Goal: Task Accomplishment & Management: Use online tool/utility

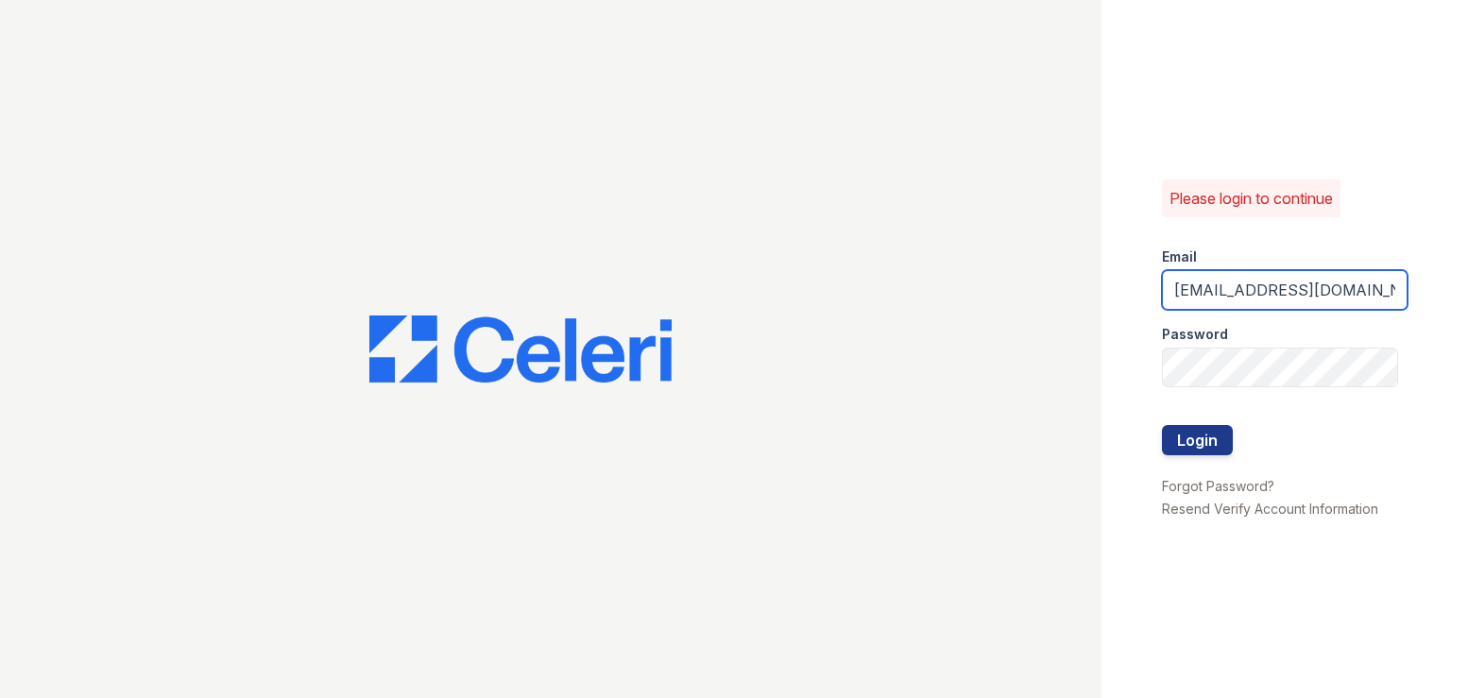
click at [1222, 291] on input "kcolvin@mmgmgt.com" at bounding box center [1285, 290] width 247 height 40
type input "pamel@mmgmgt.com"
click at [1205, 615] on div "Please login to continue Email pamel@mmgmgt.com Password Login Forgot Password?…" at bounding box center [1285, 349] width 367 height 698
click at [1185, 442] on button "Login" at bounding box center [1197, 440] width 71 height 30
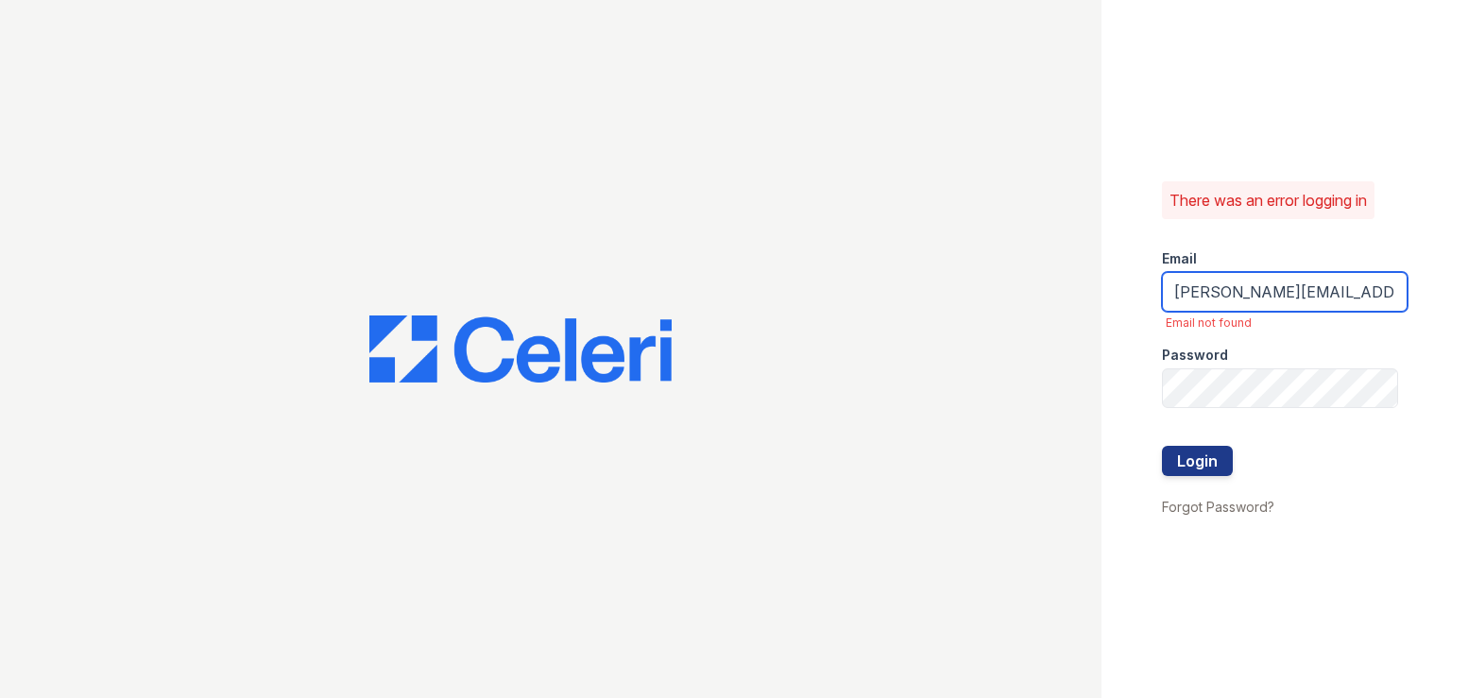
click at [1218, 287] on input "pamel@mmgmgt.com" at bounding box center [1285, 292] width 247 height 40
type input "pamela@mmgmgt.com"
click at [1323, 636] on div "There was an error logging in Email pamela@mmgmgt.com Email not found Password …" at bounding box center [1285, 349] width 367 height 698
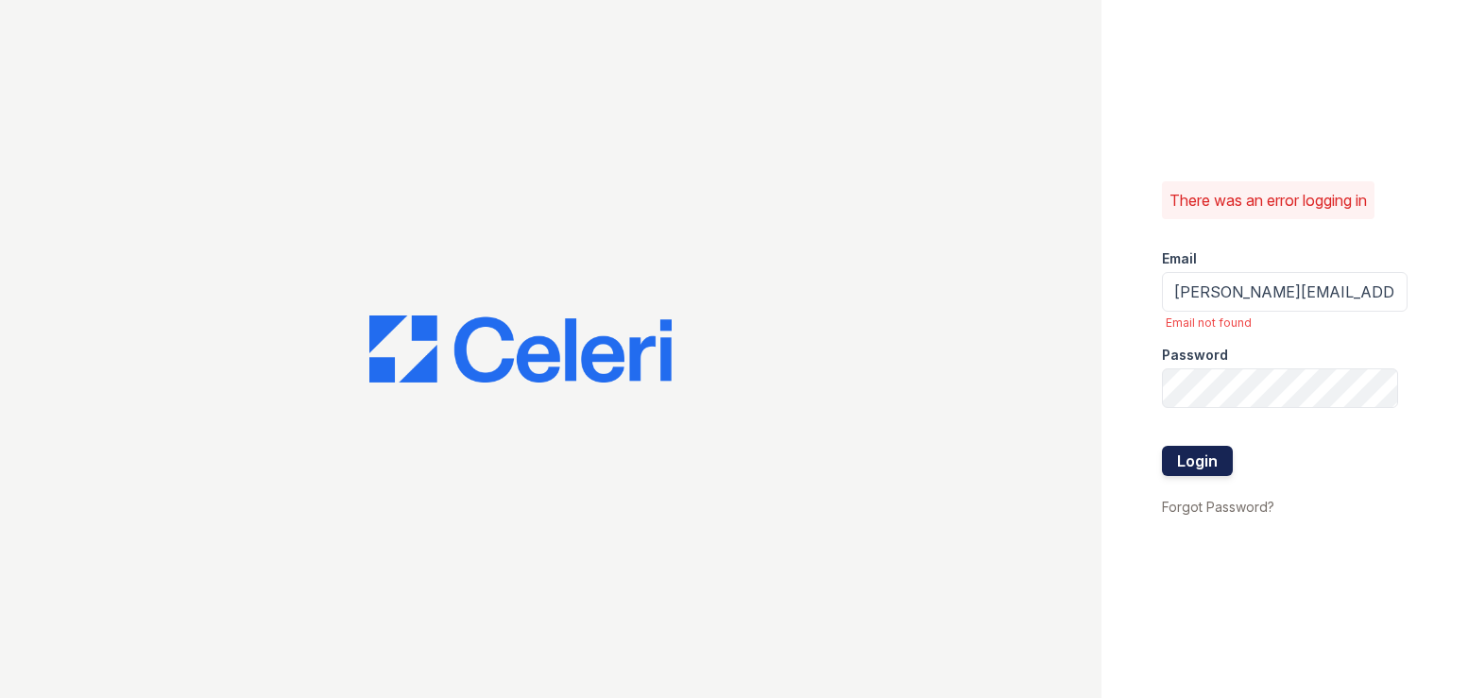
click at [1189, 465] on button "Login" at bounding box center [1197, 461] width 71 height 30
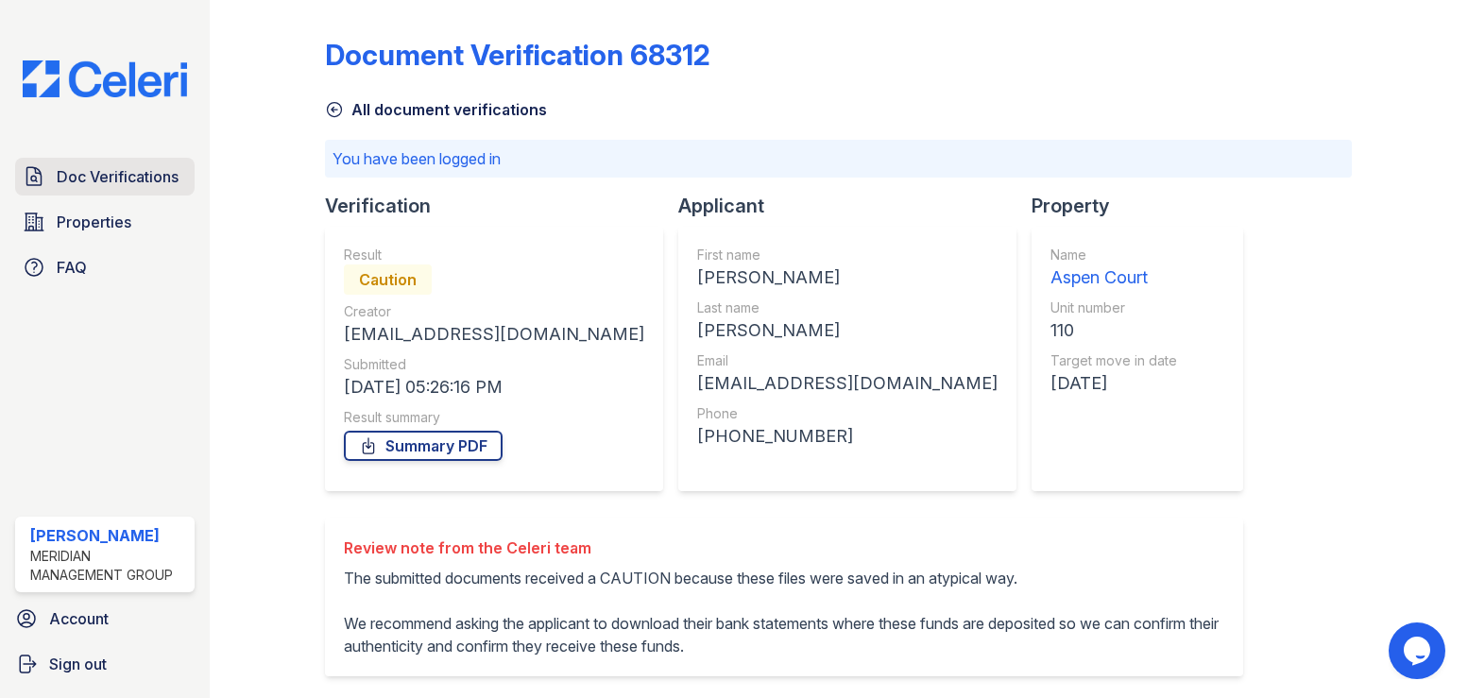
click at [59, 174] on span "Doc Verifications" at bounding box center [118, 176] width 122 height 23
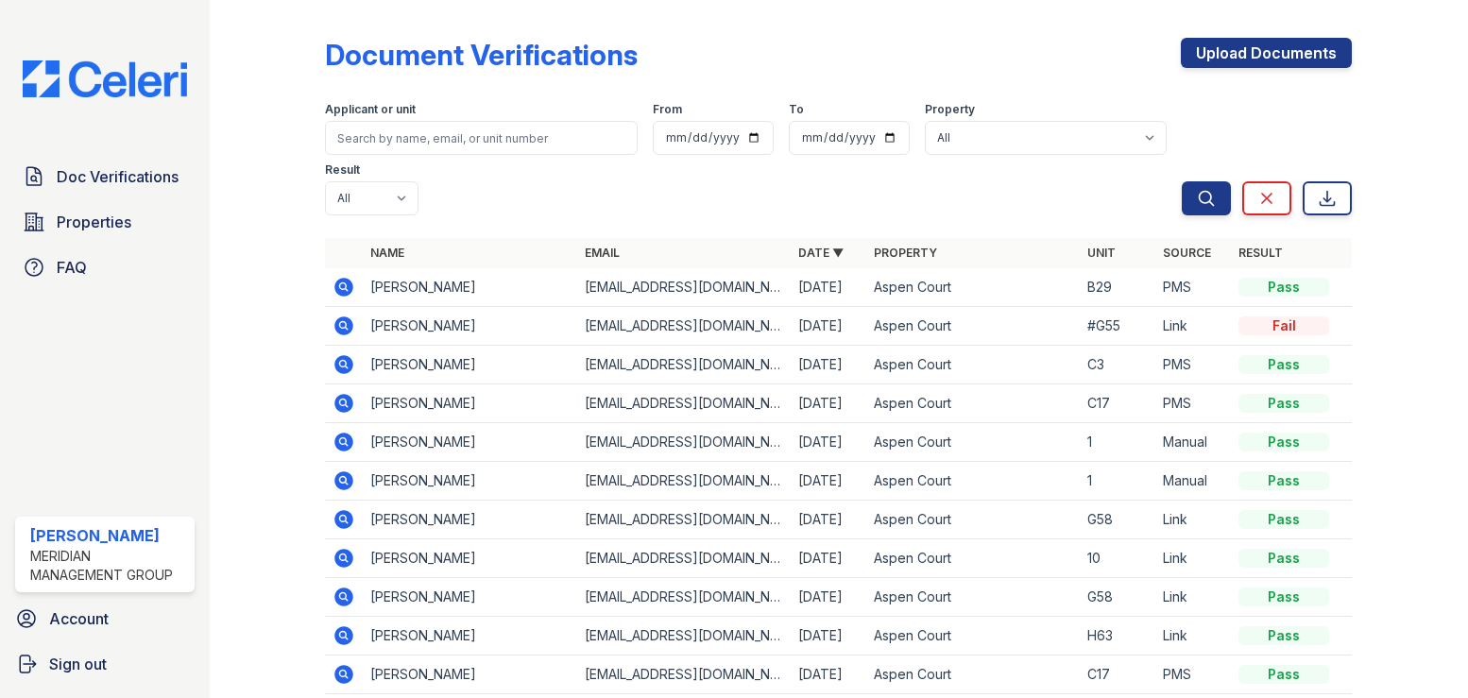
click at [344, 283] on icon at bounding box center [343, 285] width 5 height 5
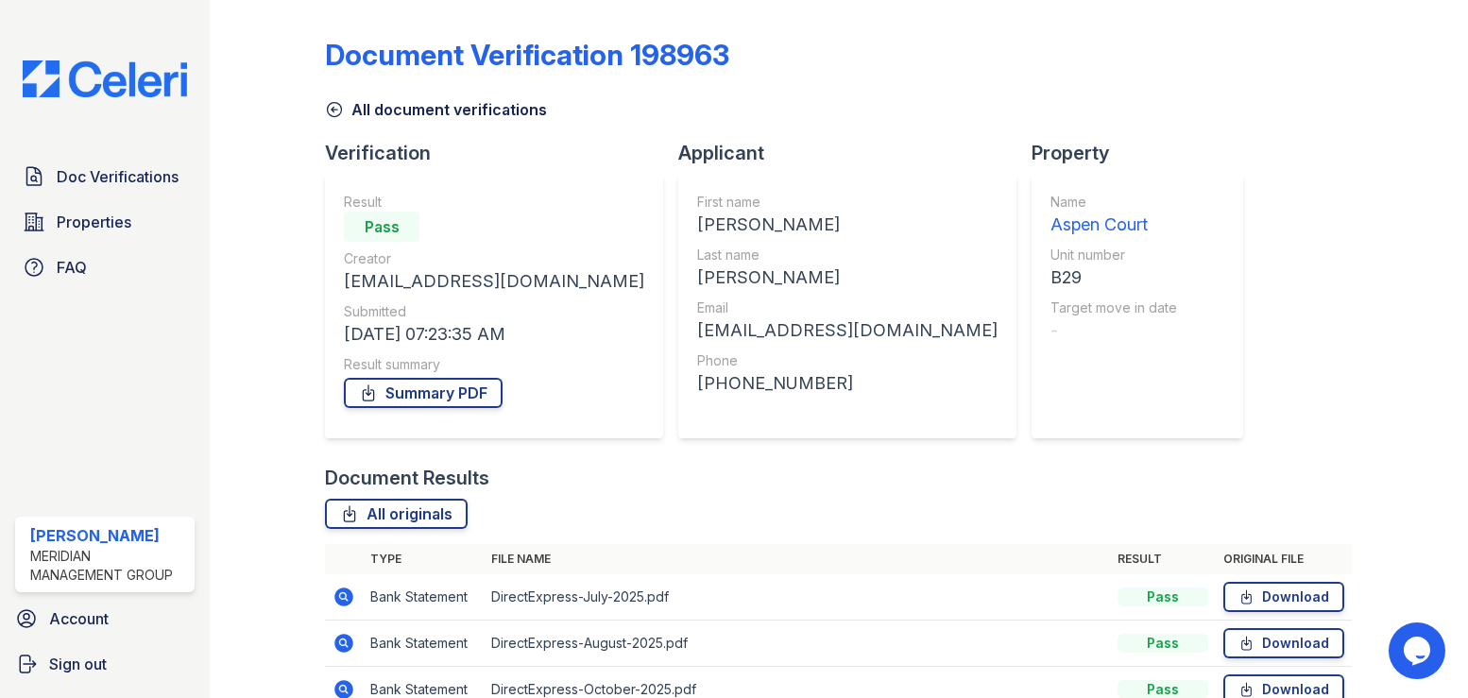
scroll to position [145, 0]
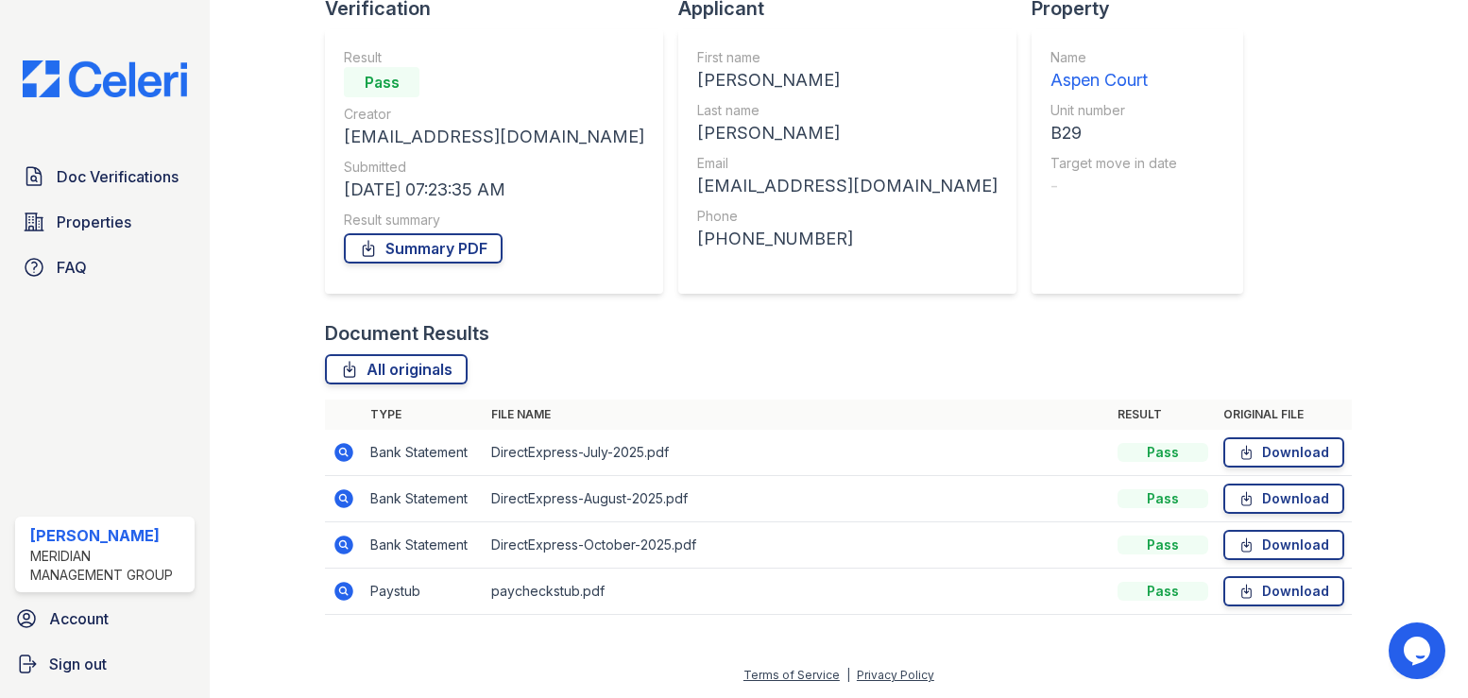
click at [343, 593] on icon at bounding box center [344, 591] width 23 height 23
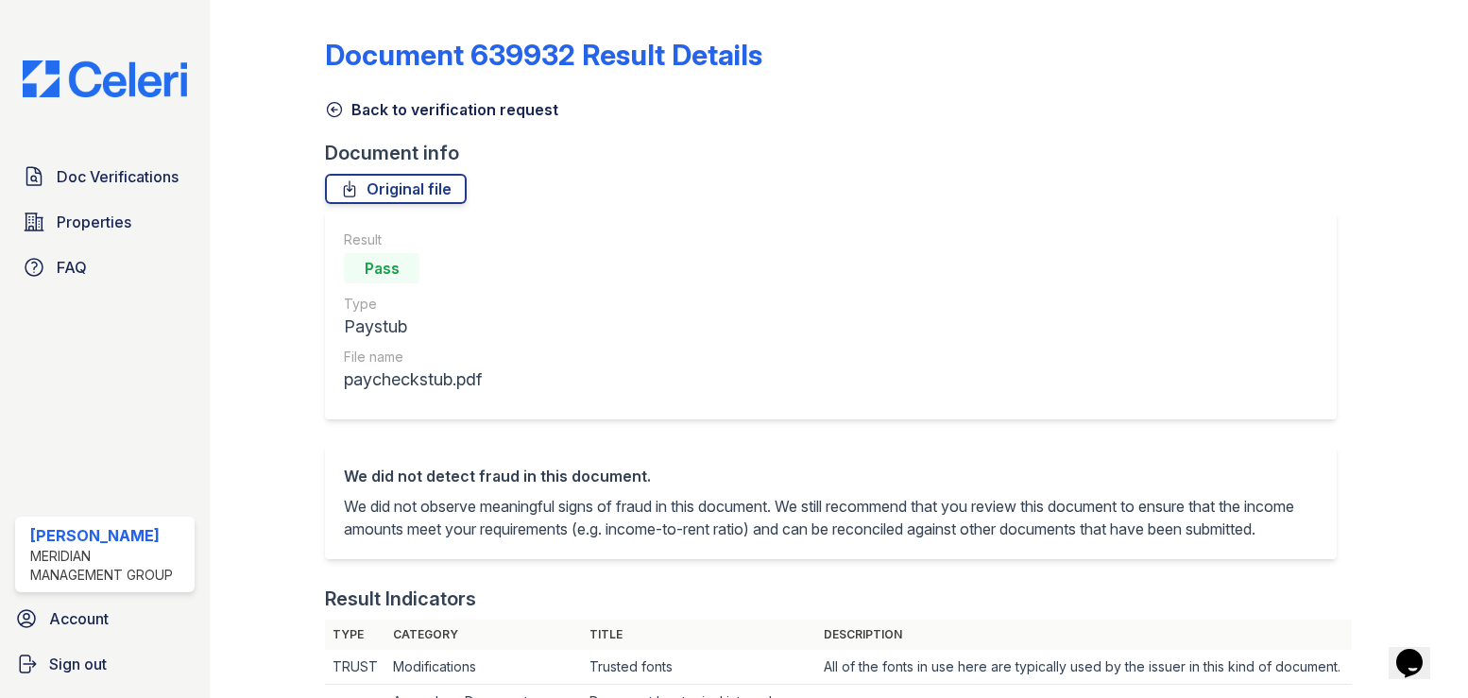
click at [337, 111] on icon at bounding box center [334, 109] width 19 height 19
click at [378, 106] on link "Back to verification request" at bounding box center [441, 109] width 233 height 23
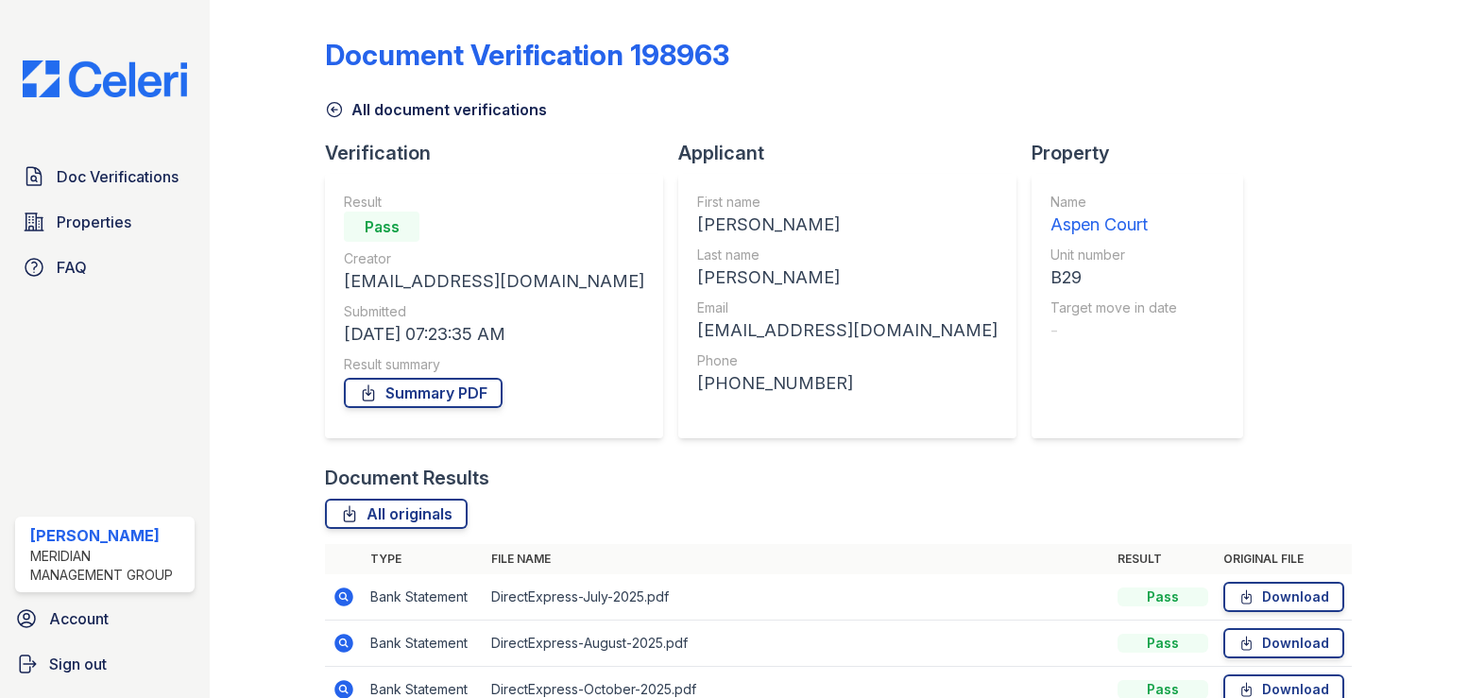
click at [336, 111] on icon at bounding box center [334, 109] width 19 height 19
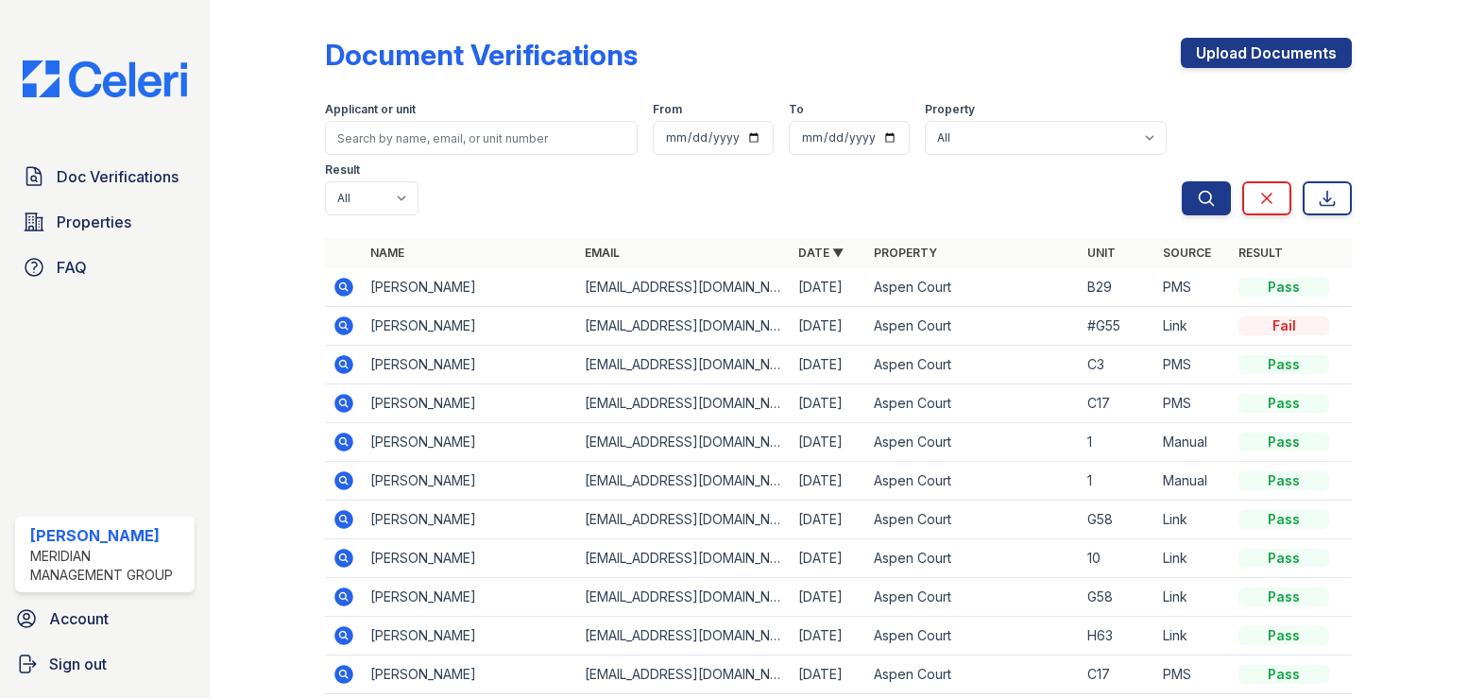
click at [345, 276] on icon at bounding box center [344, 287] width 23 height 23
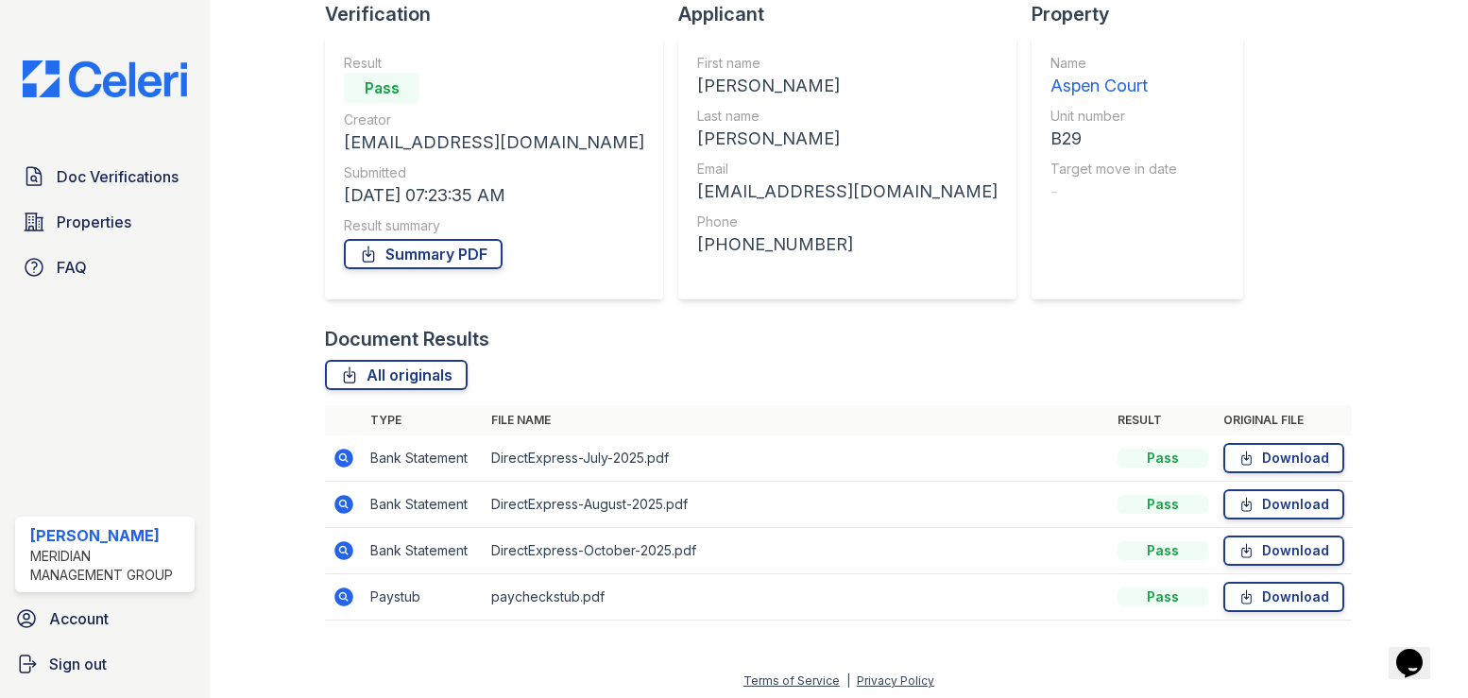
scroll to position [145, 0]
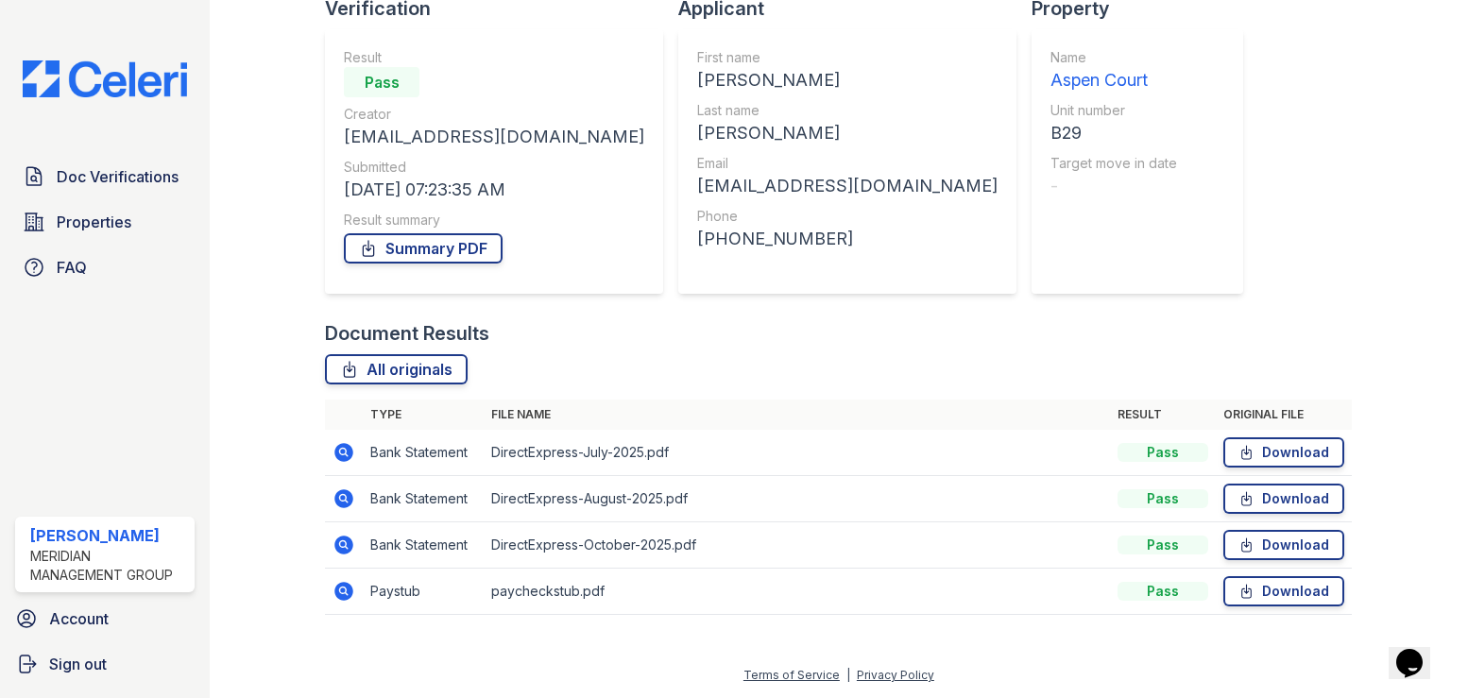
click at [341, 539] on icon at bounding box center [344, 545] width 19 height 19
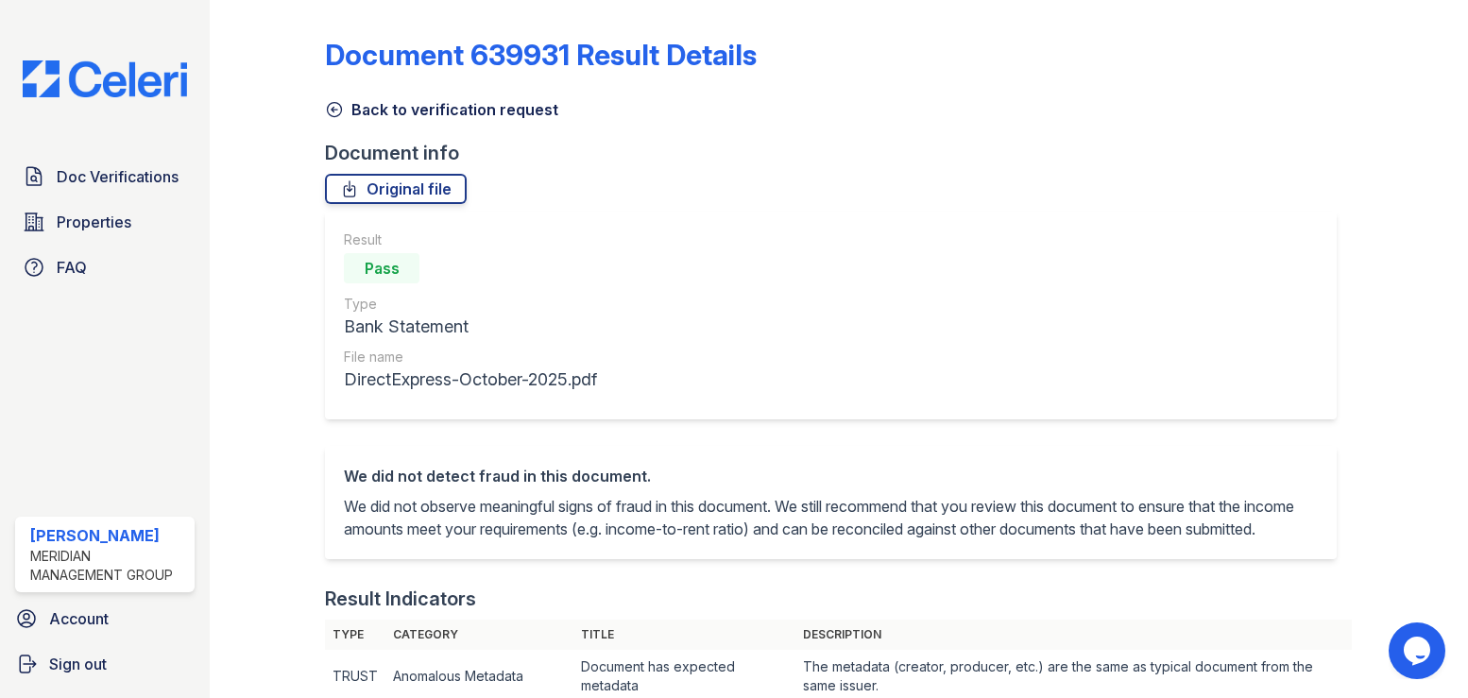
click at [332, 111] on icon at bounding box center [335, 110] width 14 height 14
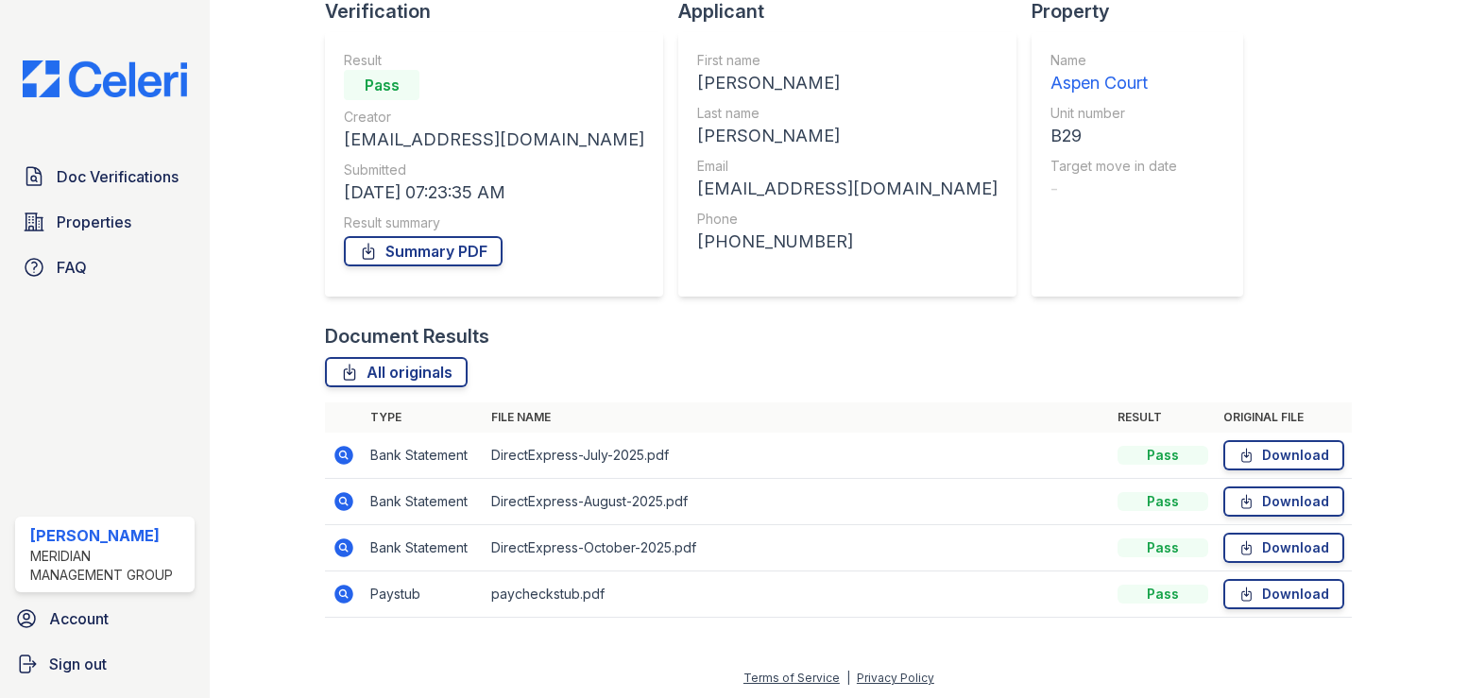
scroll to position [145, 0]
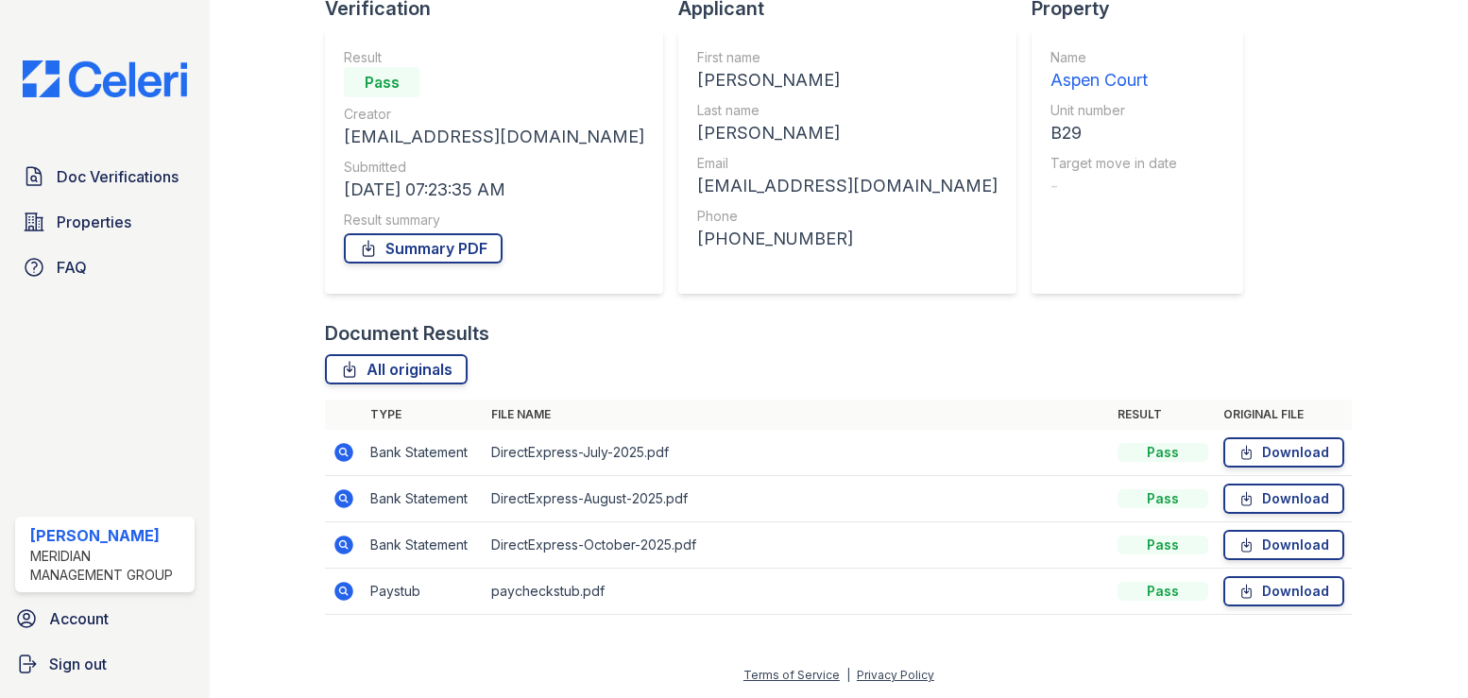
click at [336, 494] on icon at bounding box center [344, 498] width 19 height 19
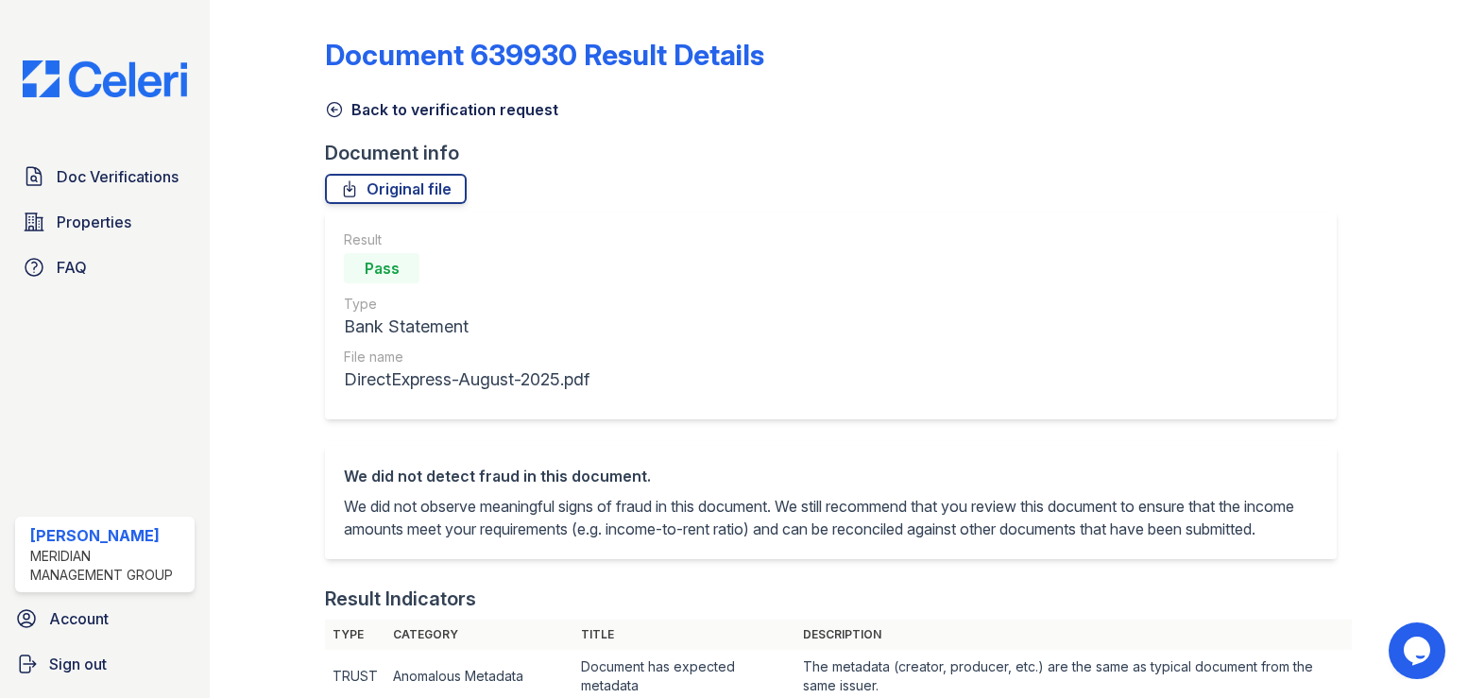
click at [331, 111] on icon at bounding box center [334, 109] width 19 height 19
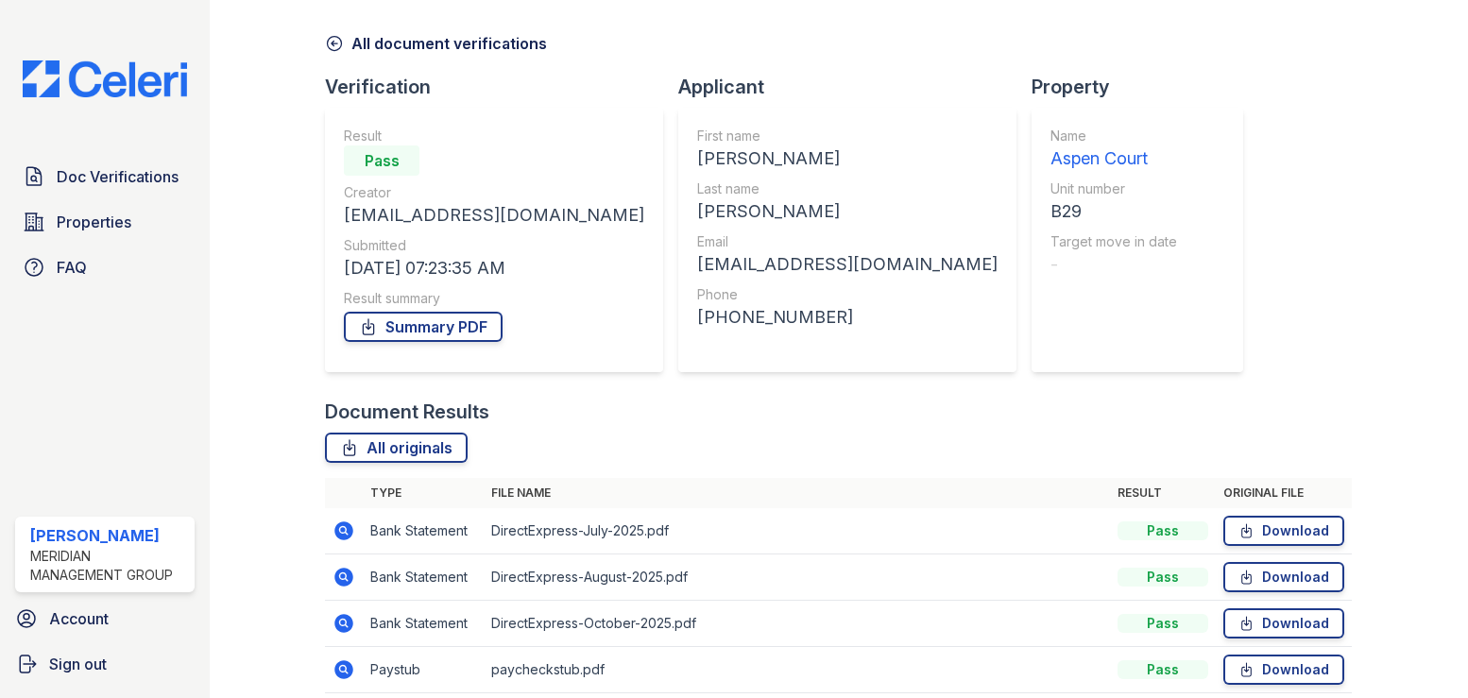
scroll to position [145, 0]
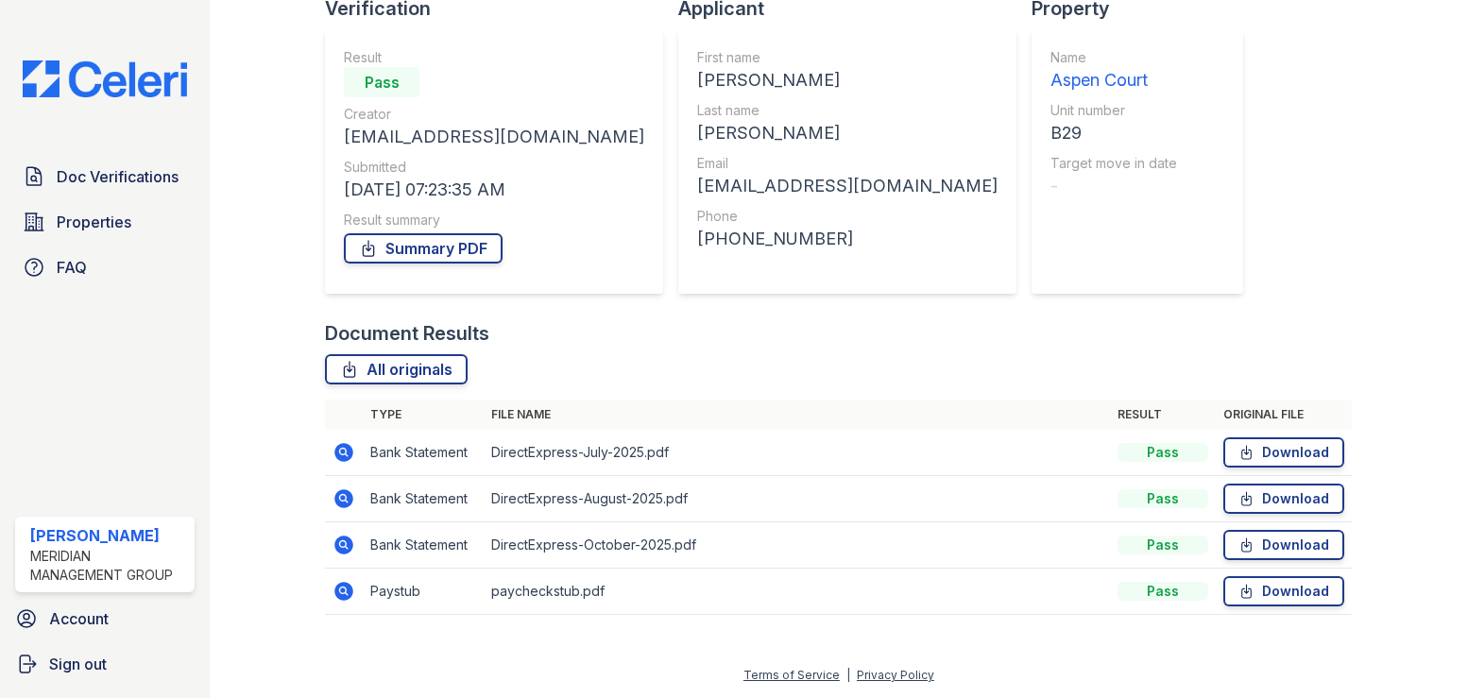
click at [342, 453] on icon at bounding box center [343, 451] width 5 height 5
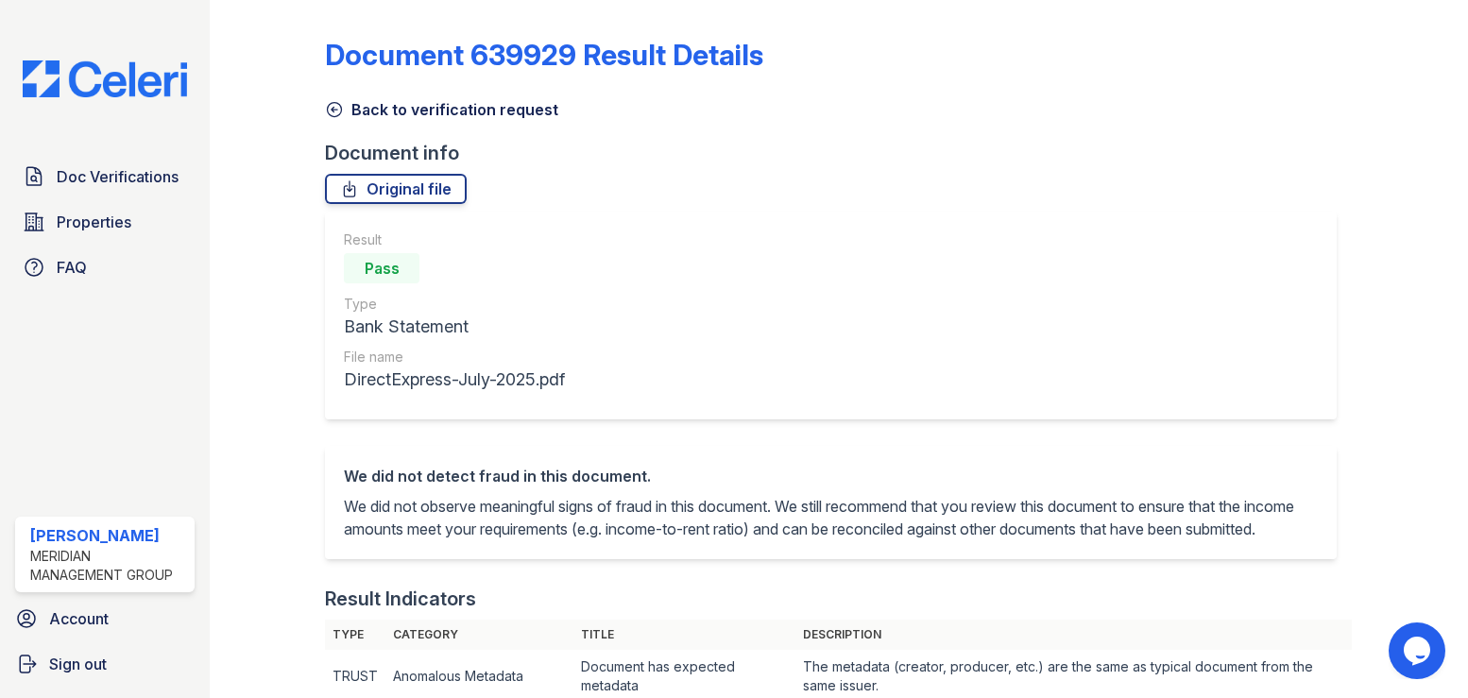
click at [325, 108] on icon at bounding box center [334, 109] width 19 height 19
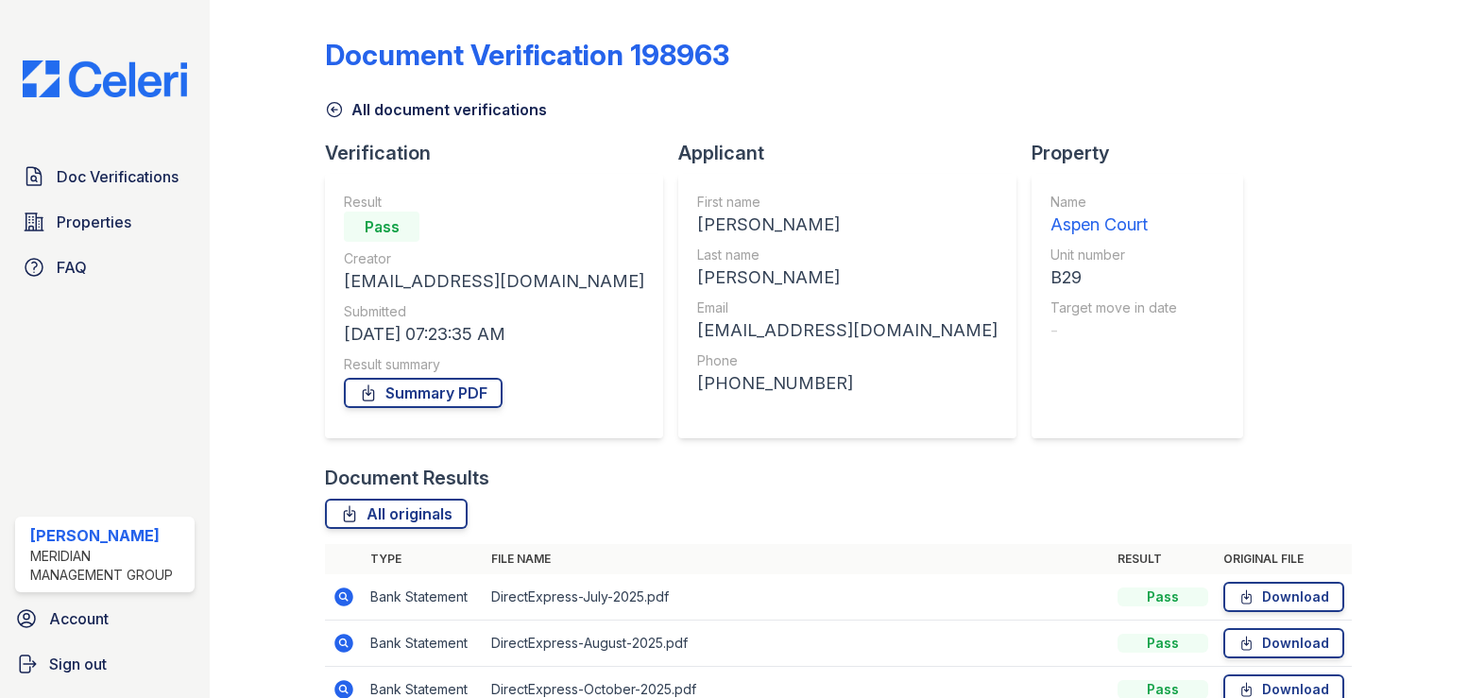
scroll to position [94, 0]
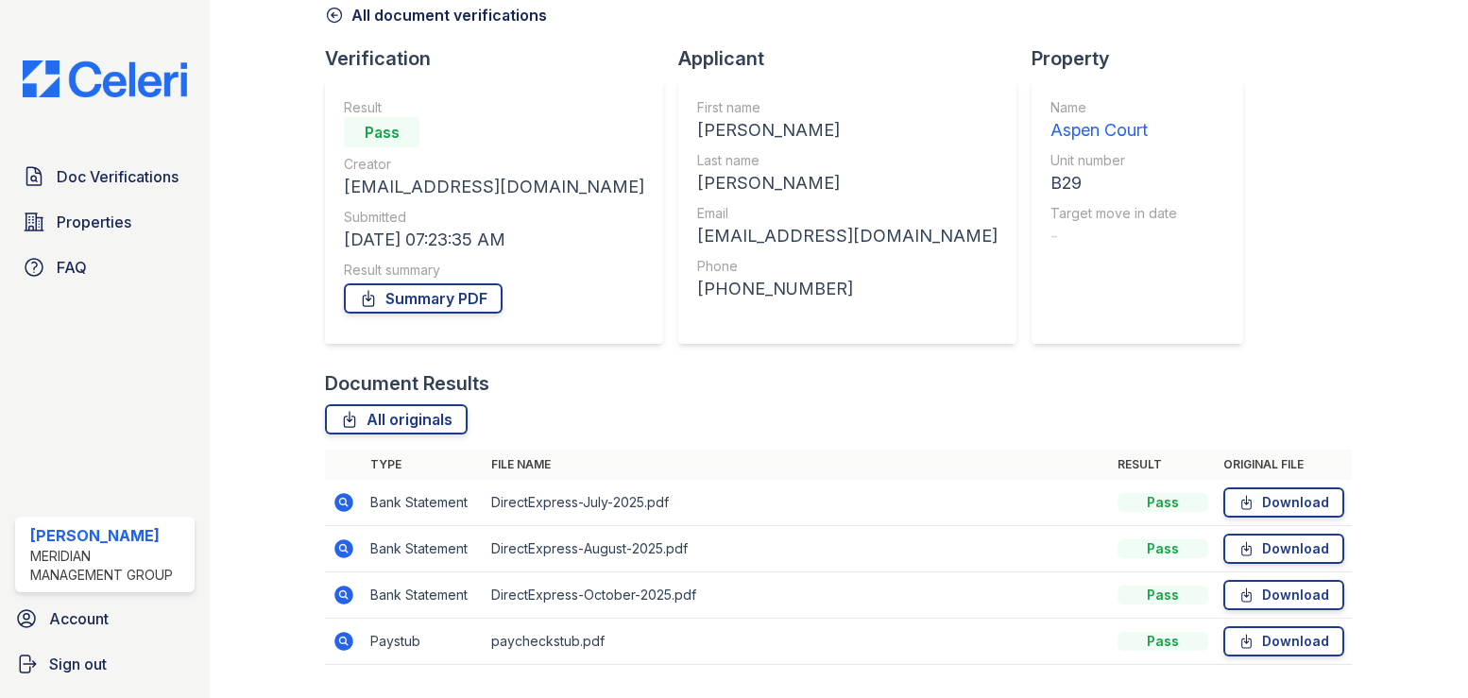
click at [341, 640] on icon at bounding box center [343, 640] width 5 height 5
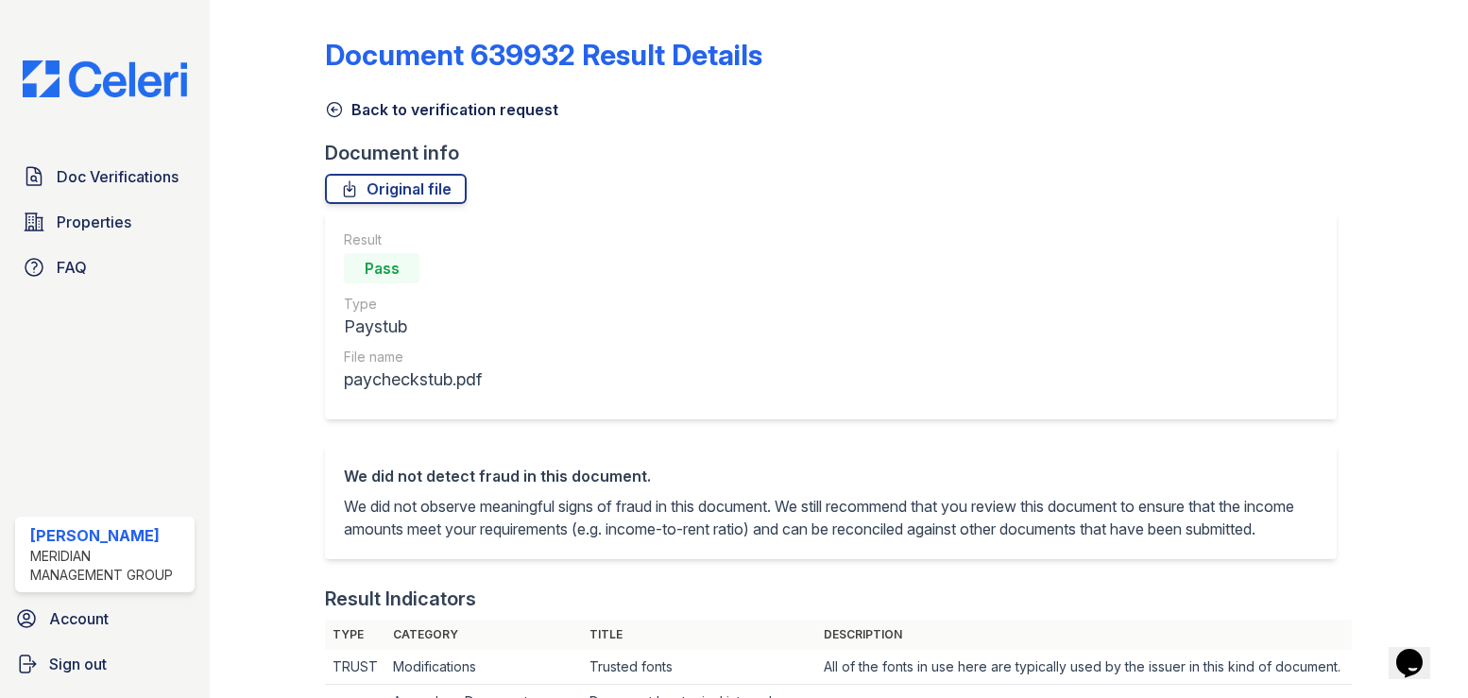
click at [329, 109] on icon at bounding box center [334, 109] width 19 height 19
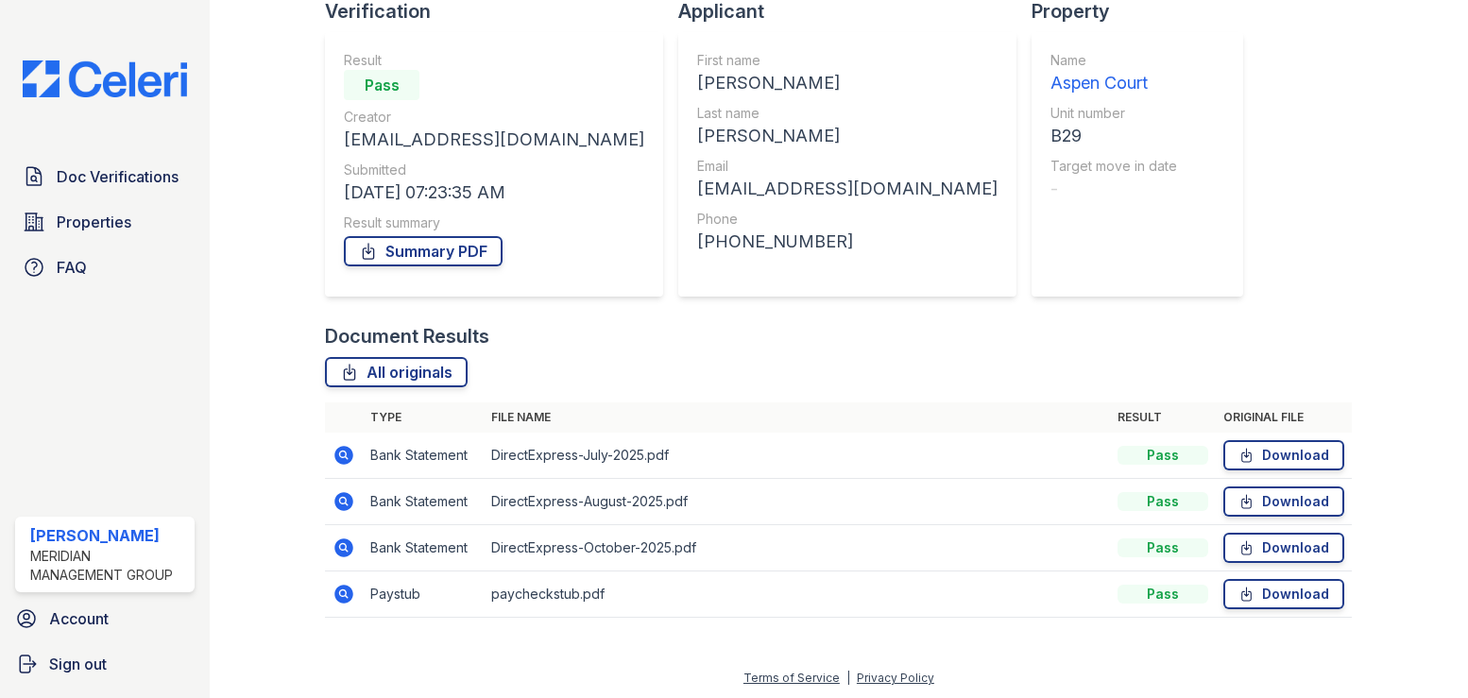
scroll to position [145, 0]
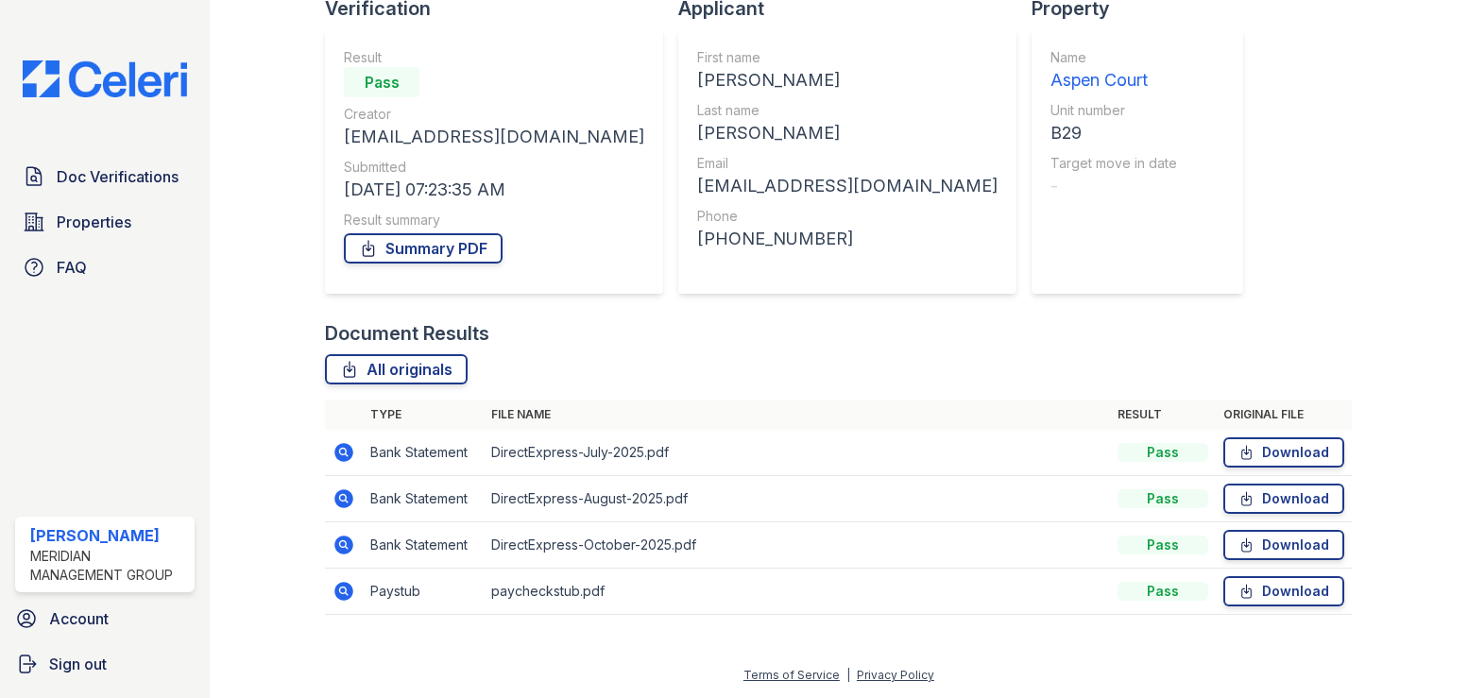
click at [340, 594] on icon at bounding box center [344, 591] width 19 height 19
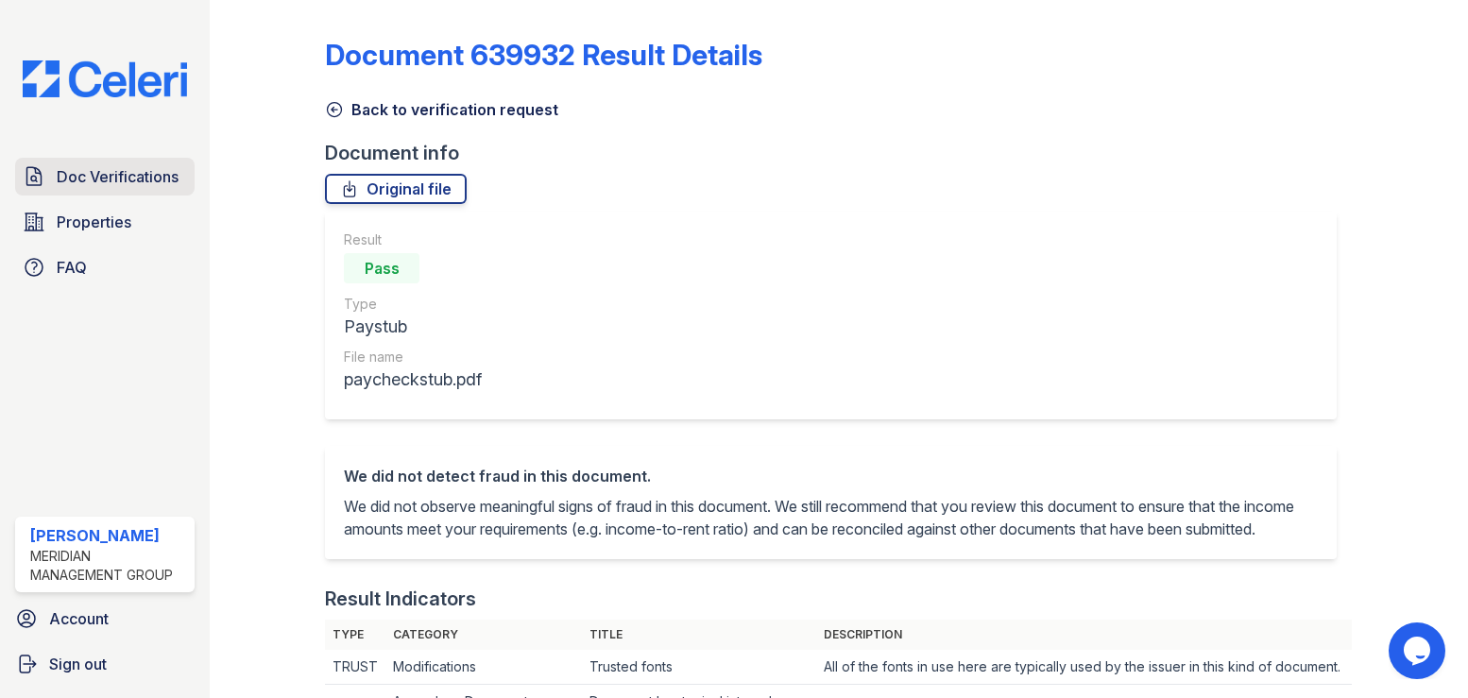
click at [69, 174] on span "Doc Verifications" at bounding box center [118, 176] width 122 height 23
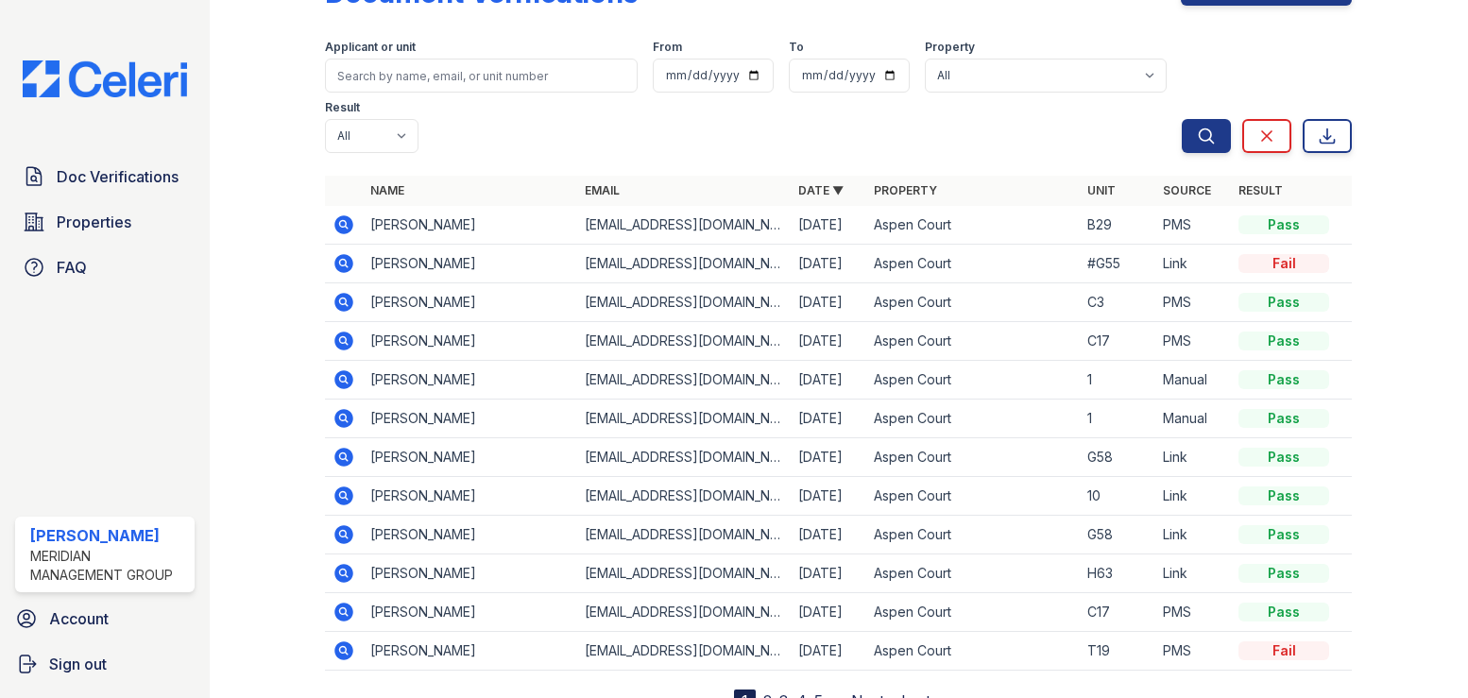
scroll to position [80, 0]
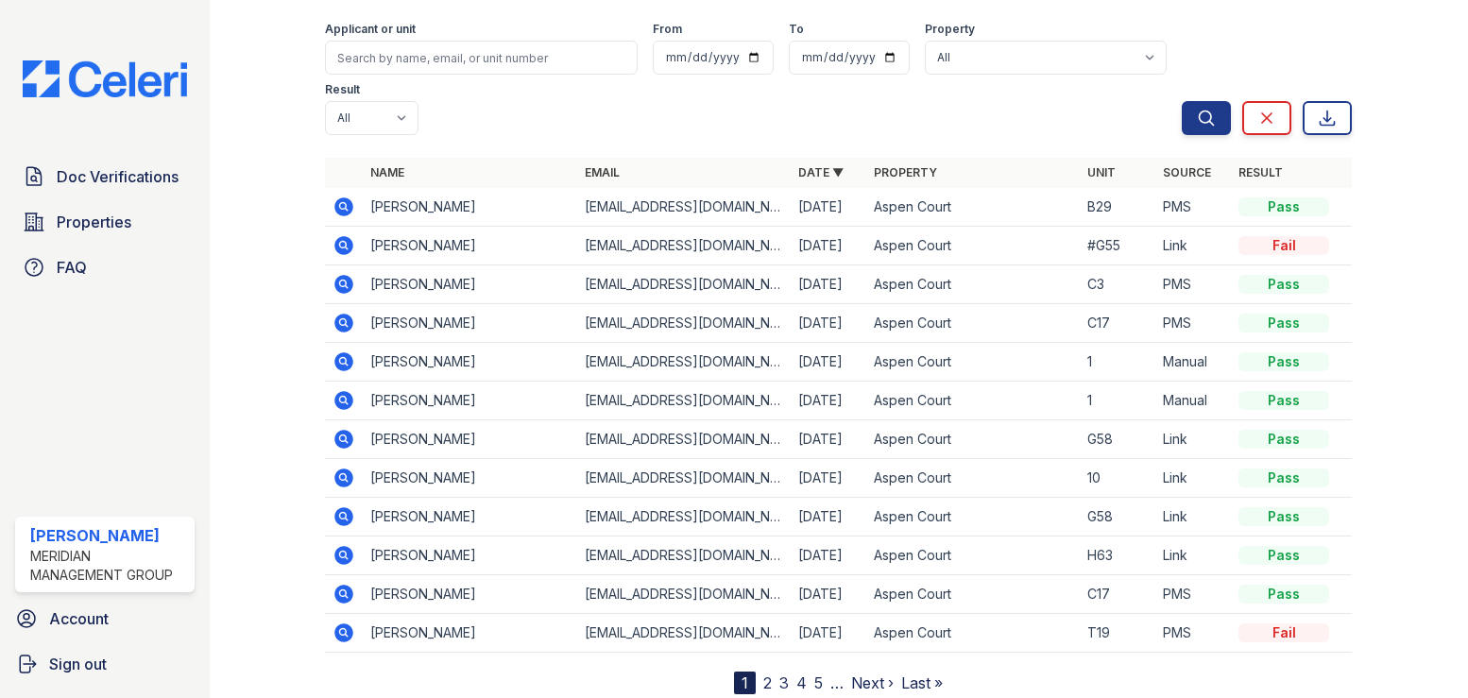
click at [764, 674] on link "2" at bounding box center [767, 683] width 9 height 19
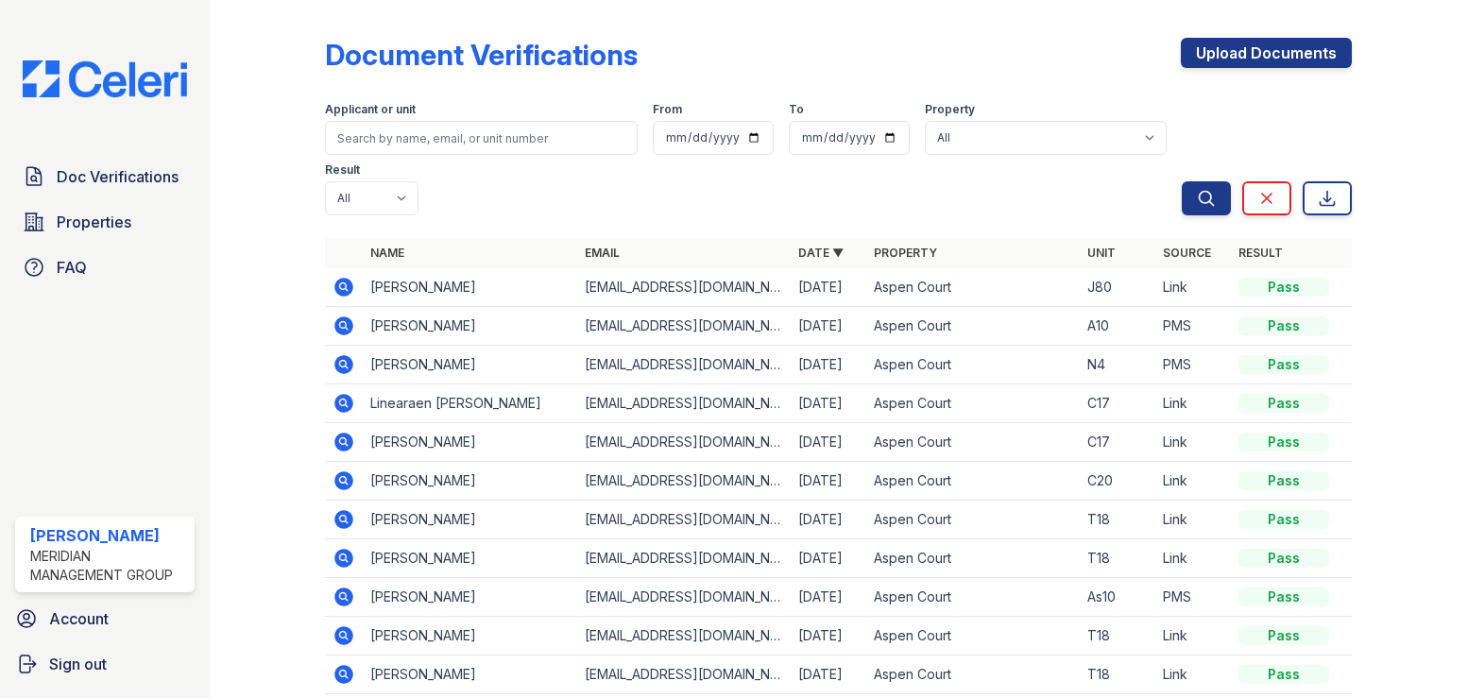
scroll to position [80, 0]
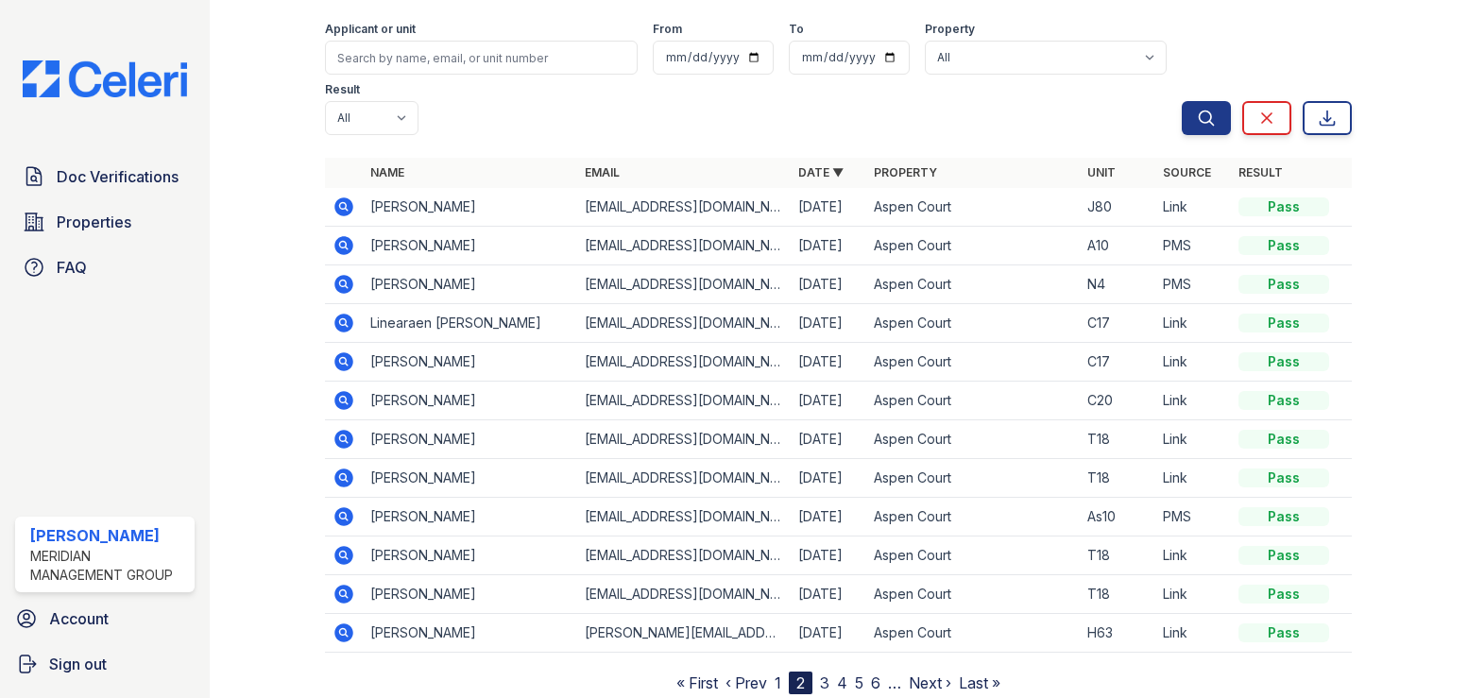
click at [820, 674] on link "3" at bounding box center [824, 683] width 9 height 19
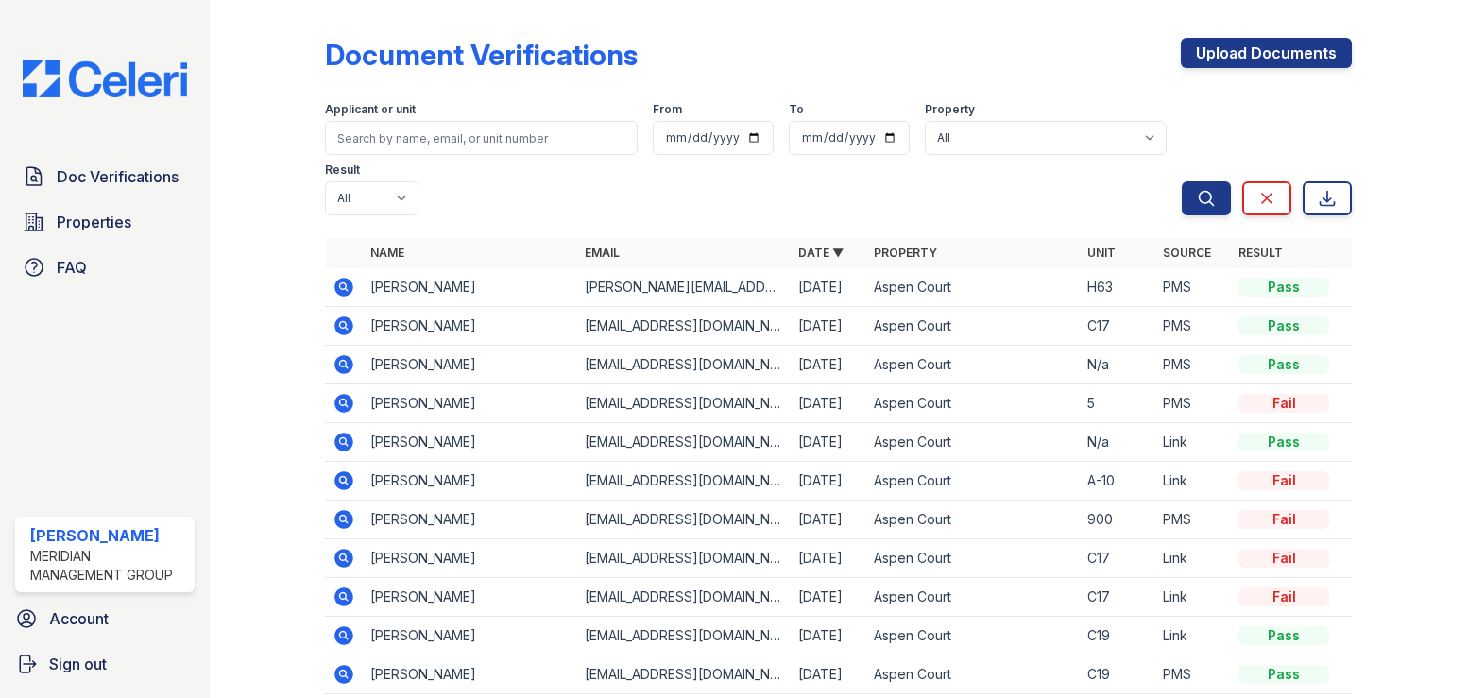
click at [339, 663] on icon at bounding box center [344, 674] width 23 height 23
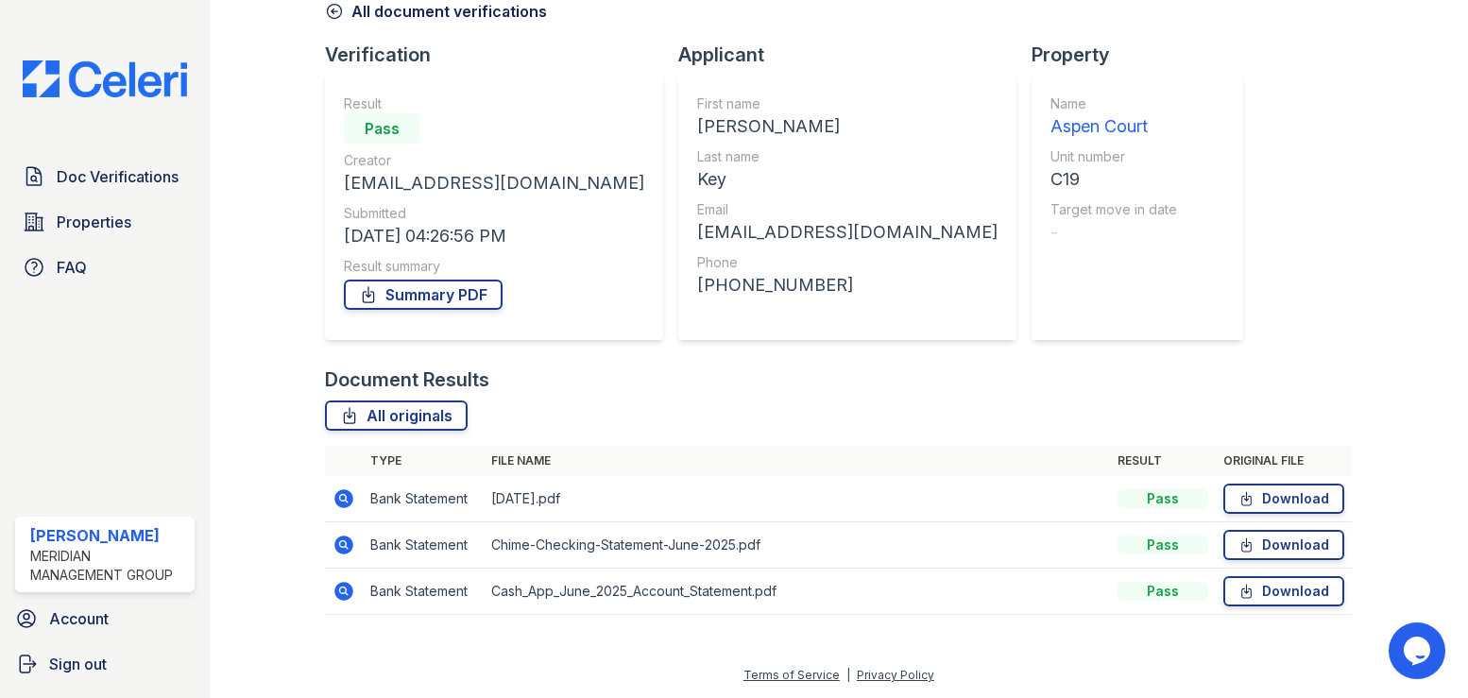
click at [343, 498] on icon at bounding box center [343, 497] width 5 height 5
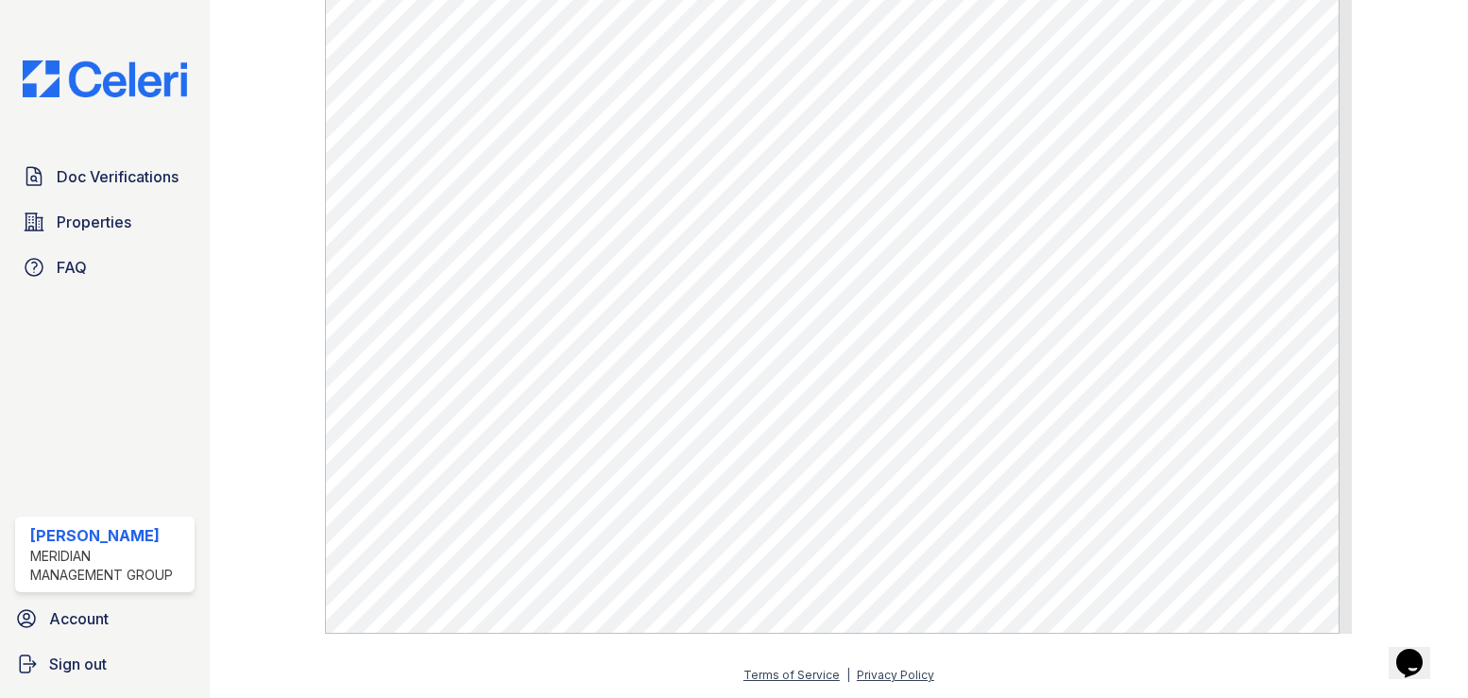
scroll to position [1021, 0]
